Goal: Find specific page/section: Find specific page/section

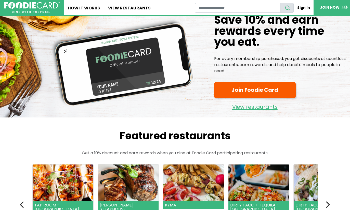
scroll to position [4, 0]
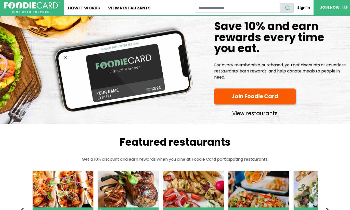
click at [234, 113] on link "View restaurants" at bounding box center [255, 112] width 82 height 11
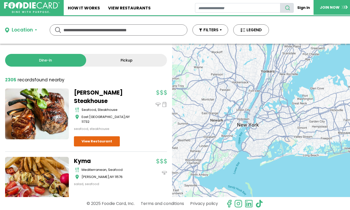
click at [37, 32] on button "Location" at bounding box center [21, 29] width 32 height 7
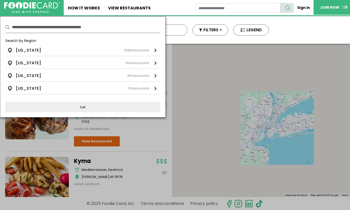
click at [36, 30] on input "text" at bounding box center [86, 27] width 148 height 11
click at [232, 84] on div at bounding box center [175, 105] width 350 height 210
click at [256, 30] on button "LEGEND" at bounding box center [251, 29] width 36 height 11
click at [221, 28] on button "FILTERS" at bounding box center [210, 29] width 36 height 11
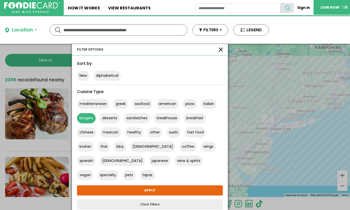
click at [78, 119] on button "burgers" at bounding box center [86, 118] width 19 height 10
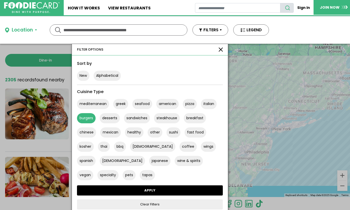
click at [120, 189] on link "APPLY" at bounding box center [150, 191] width 146 height 10
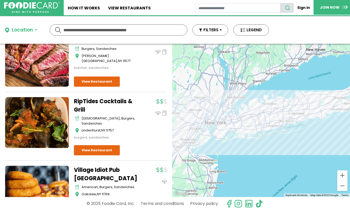
scroll to position [1174, 0]
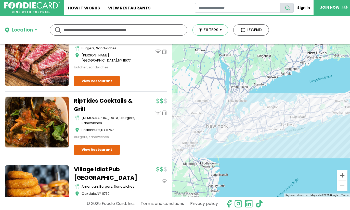
click at [205, 33] on button "FILTERS" at bounding box center [210, 29] width 36 height 11
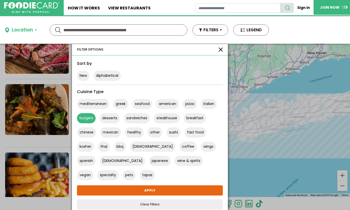
click at [86, 119] on button "burgers" at bounding box center [86, 118] width 19 height 10
click at [93, 170] on button "vegan" at bounding box center [85, 175] width 16 height 10
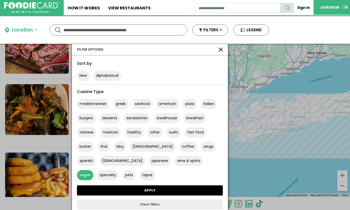
click at [160, 189] on link "APPLY" at bounding box center [150, 191] width 146 height 10
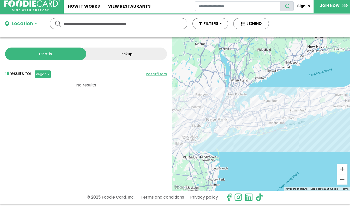
scroll to position [0, 0]
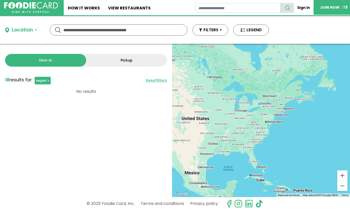
drag, startPoint x: 243, startPoint y: 130, endPoint x: 303, endPoint y: 105, distance: 65.6
click at [303, 105] on div at bounding box center [261, 121] width 178 height 154
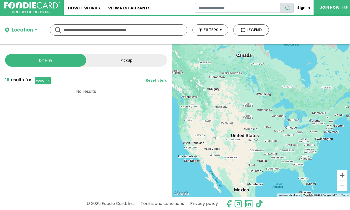
drag, startPoint x: 273, startPoint y: 127, endPoint x: 320, endPoint y: 147, distance: 51.4
click at [320, 147] on div at bounding box center [261, 121] width 178 height 154
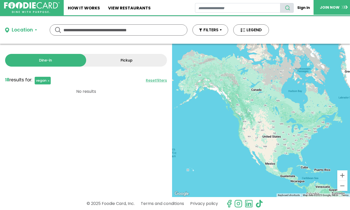
click at [109, 62] on link "Pickup" at bounding box center [126, 60] width 81 height 13
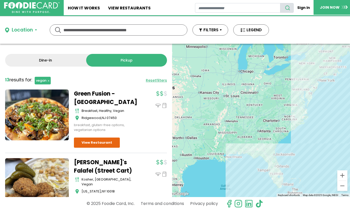
drag, startPoint x: 236, startPoint y: 136, endPoint x: 336, endPoint y: 159, distance: 102.8
click at [336, 159] on div at bounding box center [261, 121] width 178 height 154
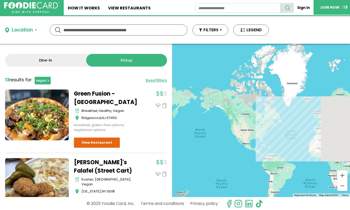
drag, startPoint x: 240, startPoint y: 131, endPoint x: 217, endPoint y: 123, distance: 25.0
click at [217, 123] on div at bounding box center [261, 121] width 178 height 154
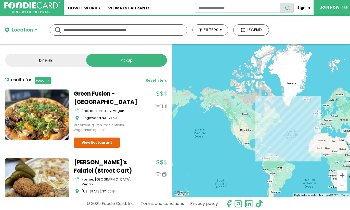
click at [51, 64] on link "Dine-in" at bounding box center [45, 60] width 81 height 13
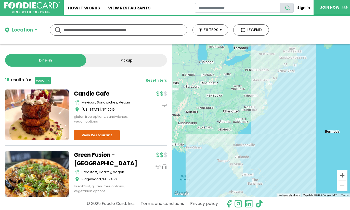
click at [120, 66] on link "Pickup" at bounding box center [126, 60] width 81 height 13
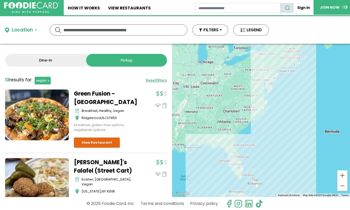
click at [52, 54] on link "Dine-in" at bounding box center [45, 60] width 81 height 13
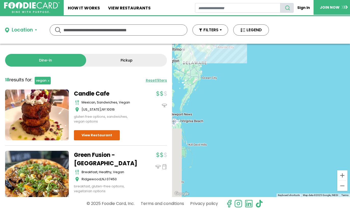
drag, startPoint x: 264, startPoint y: 97, endPoint x: 293, endPoint y: 190, distance: 97.3
click at [293, 190] on div at bounding box center [261, 121] width 178 height 154
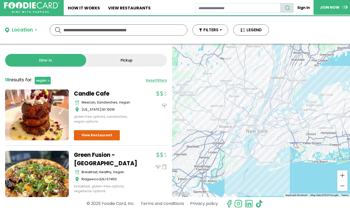
drag, startPoint x: 252, startPoint y: 121, endPoint x: 238, endPoint y: 114, distance: 16.0
click at [238, 114] on div at bounding box center [261, 121] width 178 height 154
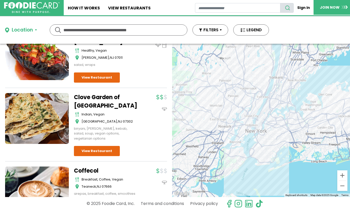
scroll to position [1020, 0]
click at [139, 30] on input "text" at bounding box center [118, 30] width 110 height 11
click at [212, 34] on button "FILTERS" at bounding box center [210, 29] width 36 height 11
